Goal: Information Seeking & Learning: Learn about a topic

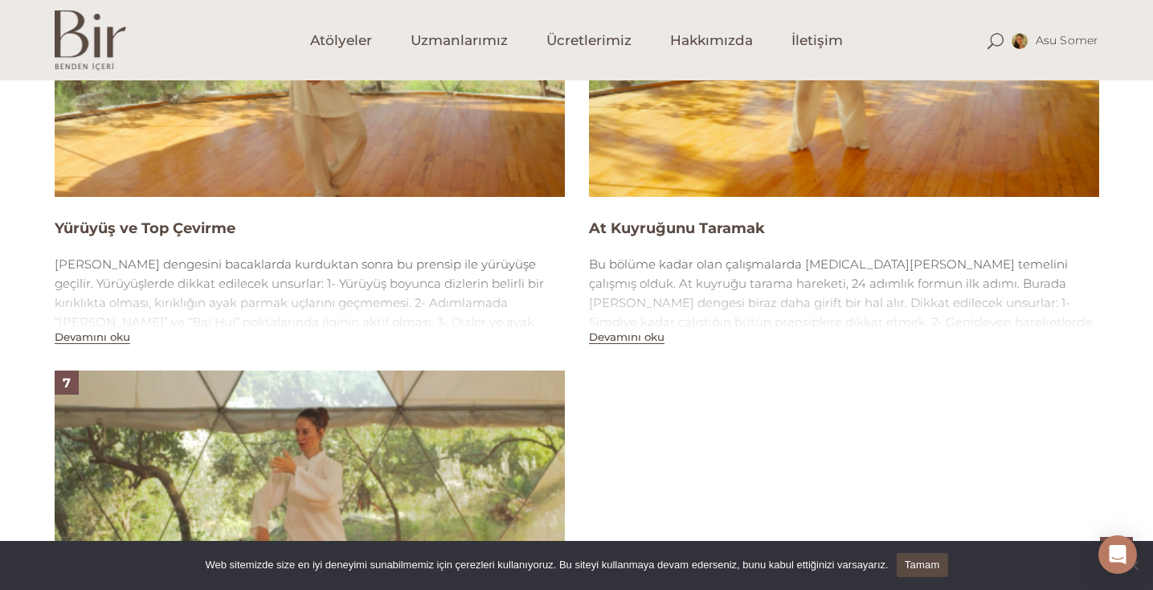
scroll to position [2516, 0]
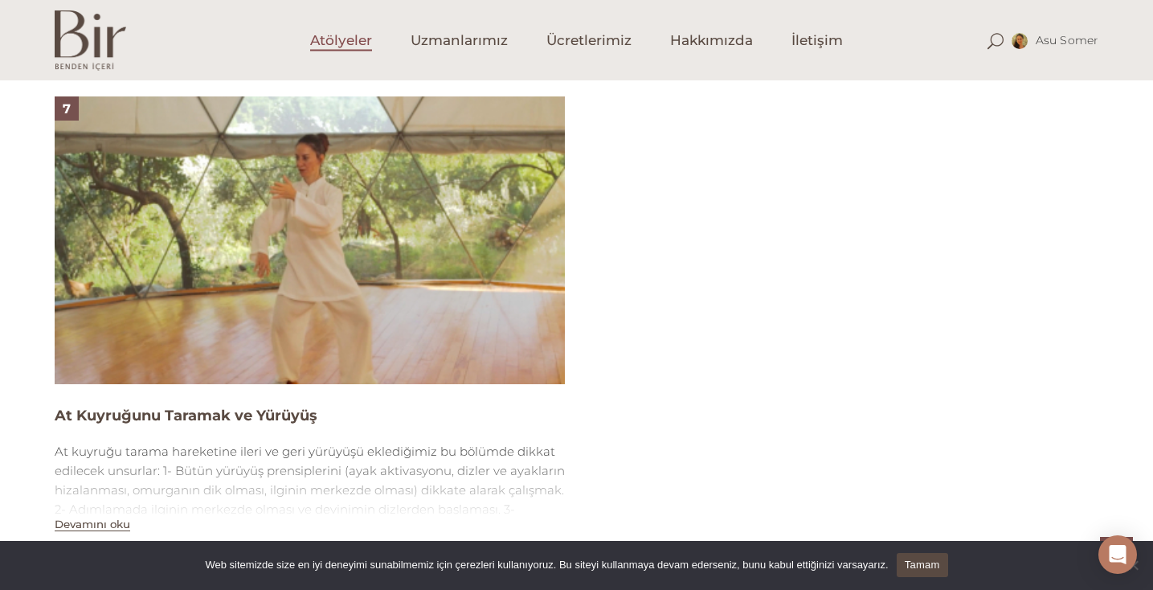
click at [346, 41] on span "Atölyeler" at bounding box center [341, 40] width 62 height 18
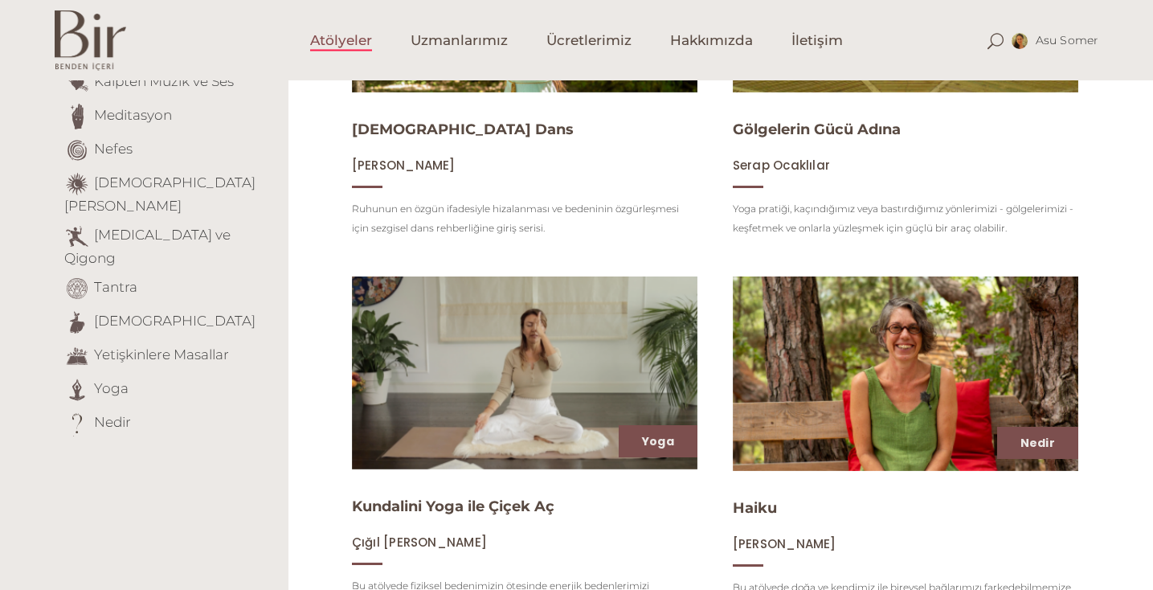
scroll to position [143, 0]
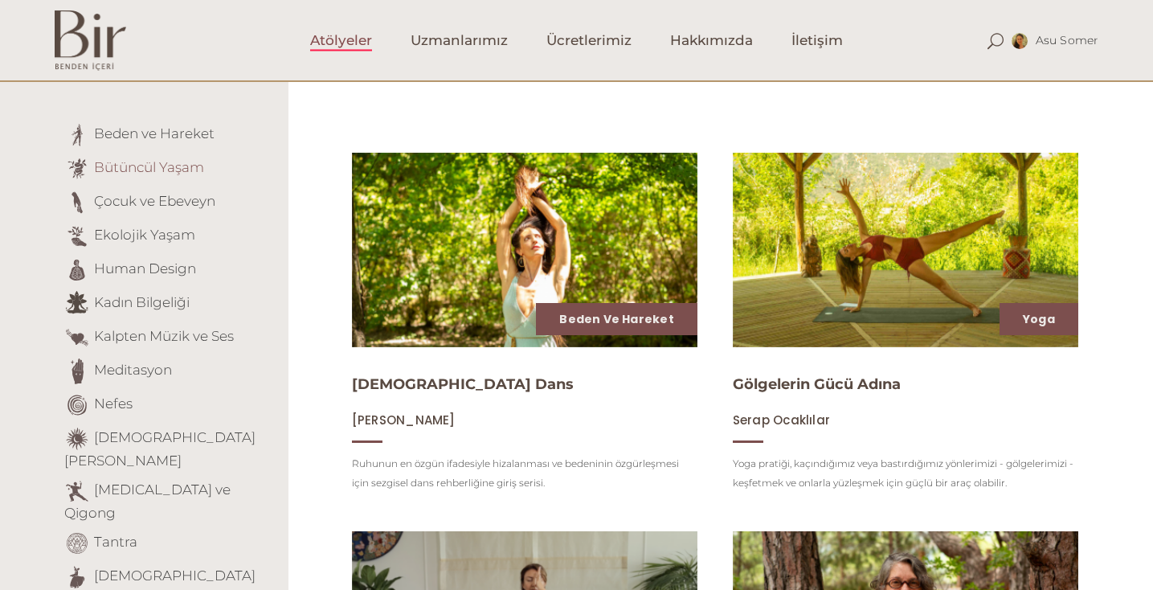
click at [166, 165] on link "Bütüncül Yaşam" at bounding box center [149, 167] width 110 height 16
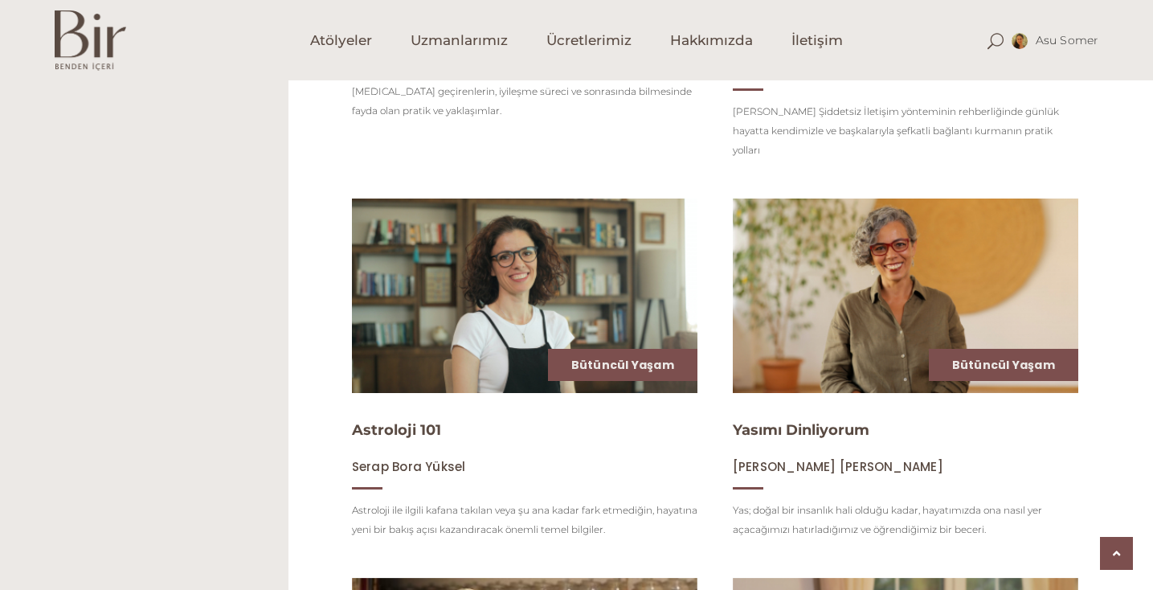
scroll to position [1075, 0]
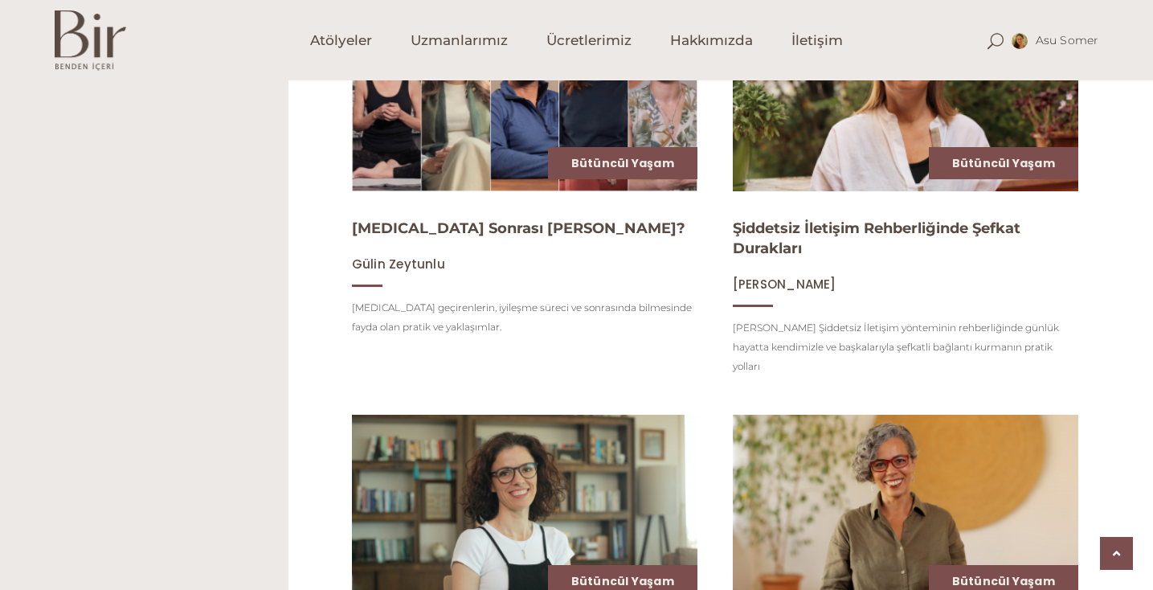
click at [840, 160] on img at bounding box center [905, 94] width 356 height 200
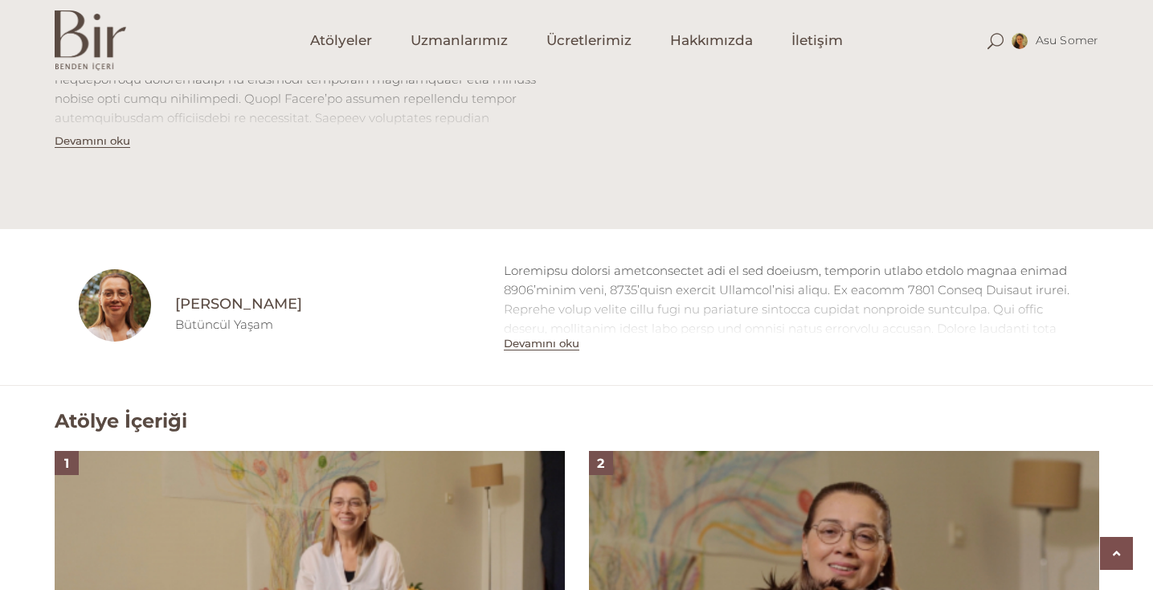
scroll to position [701, 0]
